Goal: Task Accomplishment & Management: Manage account settings

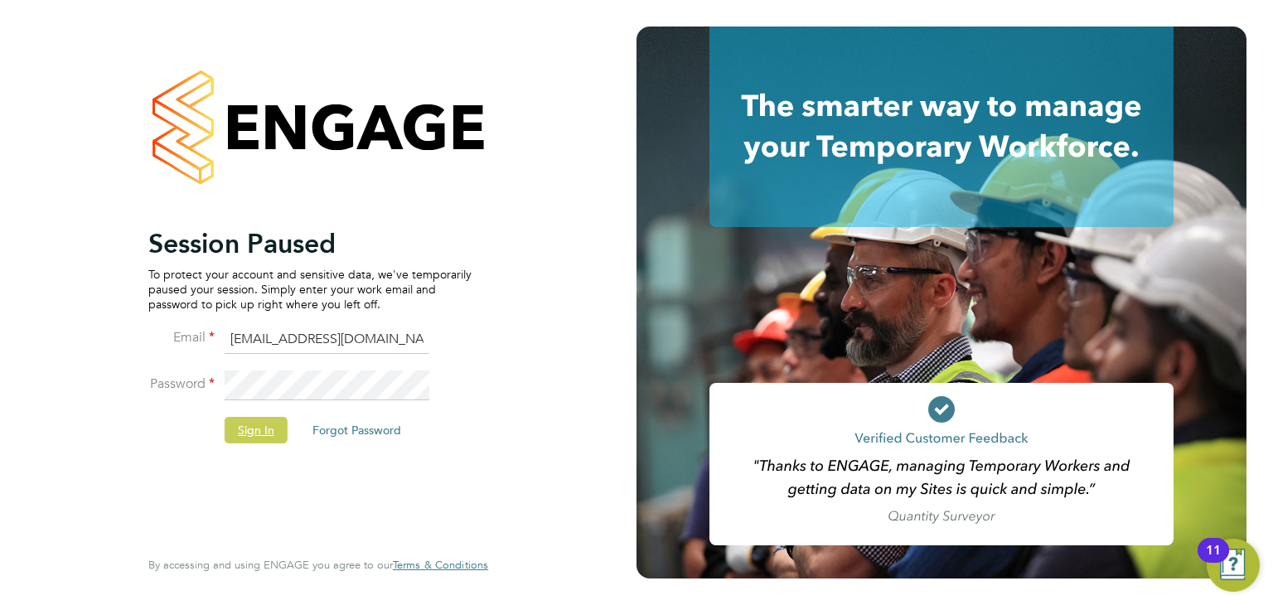
click at [269, 428] on button "Sign In" at bounding box center [256, 430] width 63 height 27
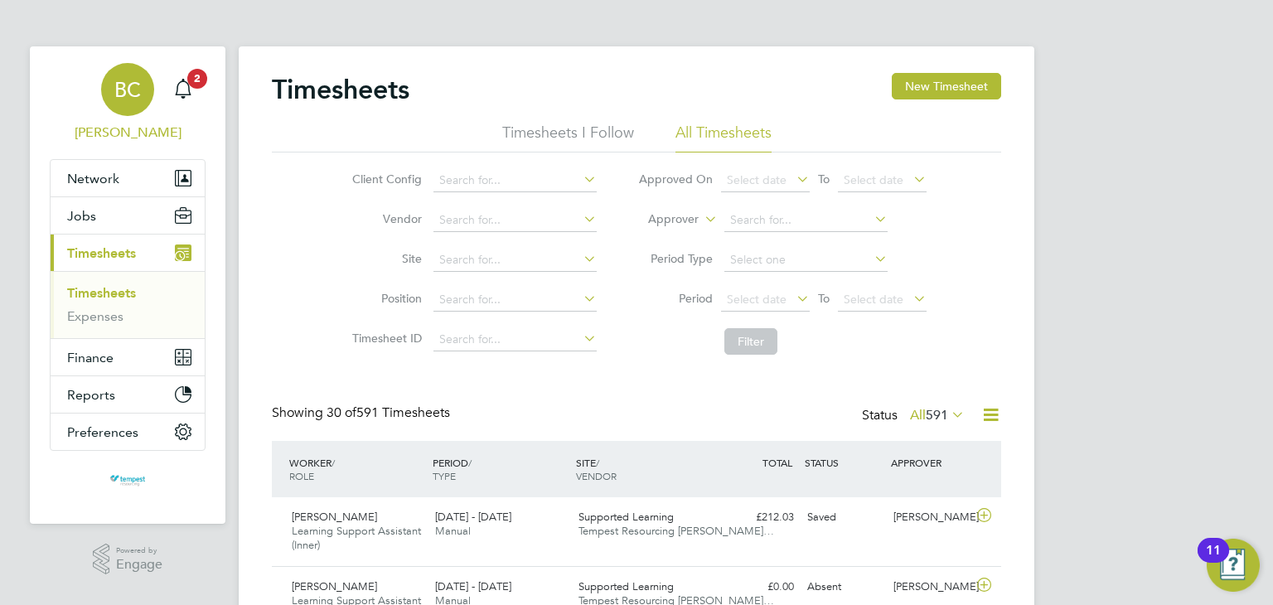
click at [129, 90] on span "BC" at bounding box center [127, 90] width 27 height 22
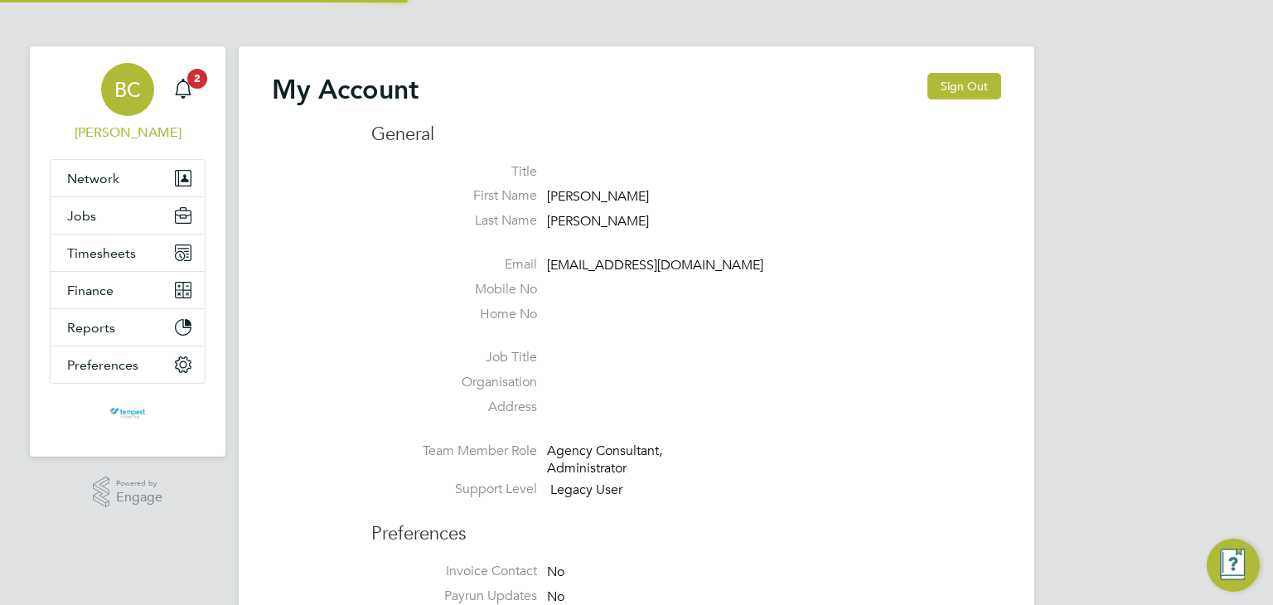
type input "[EMAIL_ADDRESS][DOMAIN_NAME]"
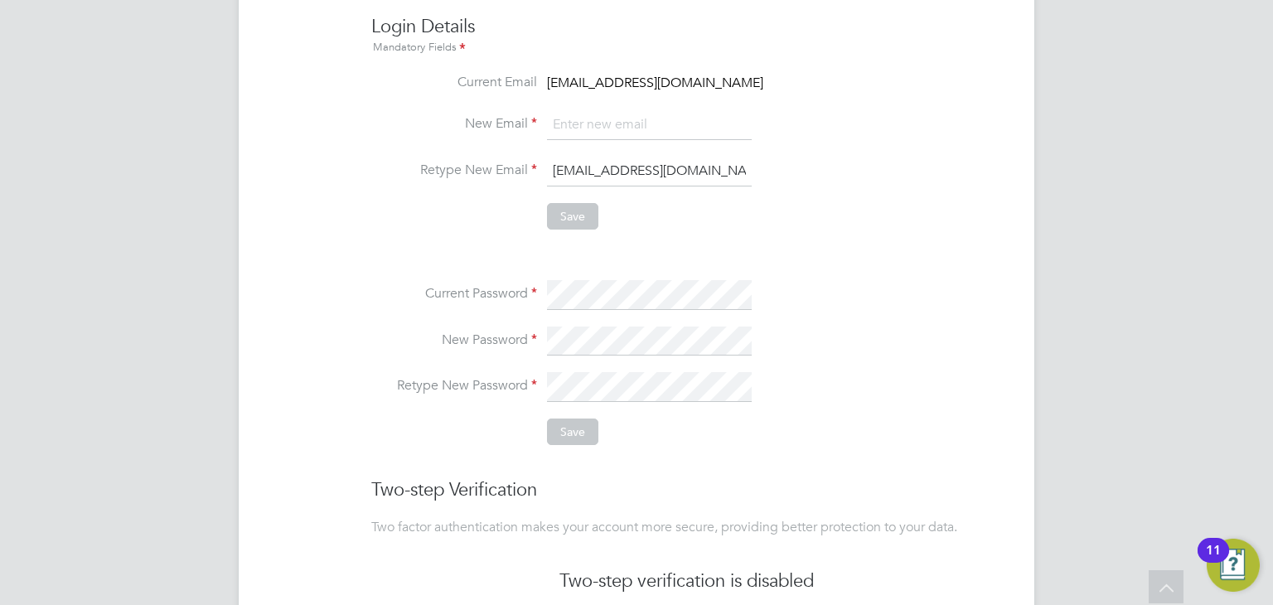
click at [666, 274] on ul "Current Password New Password Retype New Password Save" at bounding box center [686, 354] width 630 height 216
click at [809, 253] on li at bounding box center [686, 254] width 630 height 17
click at [685, 257] on li at bounding box center [686, 254] width 630 height 17
click at [819, 265] on ul "Current Password New Password Retype New Password Save" at bounding box center [686, 354] width 630 height 216
